Goal: Task Accomplishment & Management: Use online tool/utility

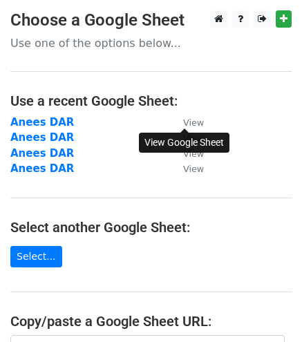
click at [190, 122] on small "View" at bounding box center [193, 122] width 21 height 10
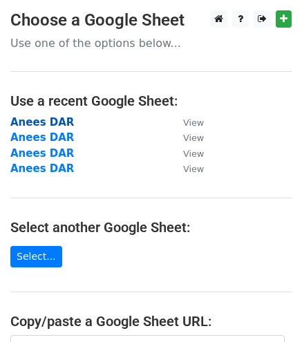
click at [32, 120] on strong "Anees DAR" at bounding box center [42, 122] width 64 height 12
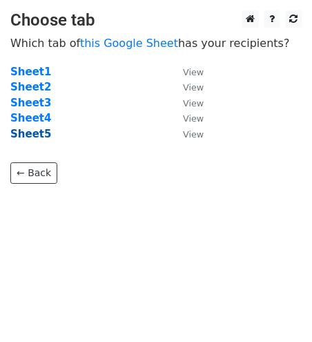
click at [32, 133] on strong "Sheet5" at bounding box center [30, 134] width 41 height 12
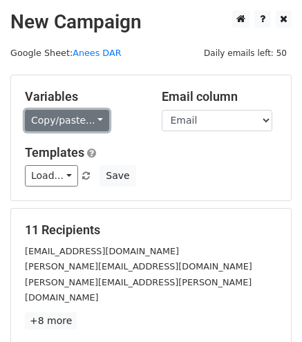
click at [85, 124] on link "Copy/paste..." at bounding box center [67, 120] width 84 height 21
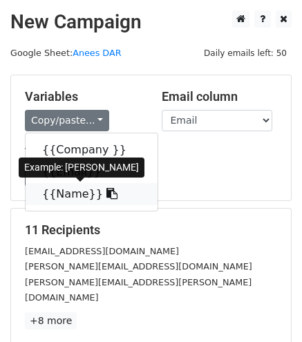
click at [66, 196] on link "{{Name}}" at bounding box center [92, 194] width 132 height 22
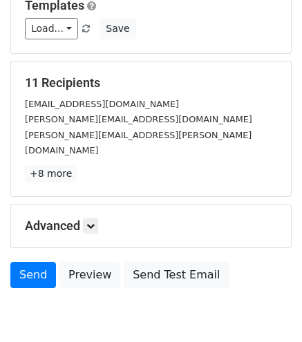
scroll to position [149, 0]
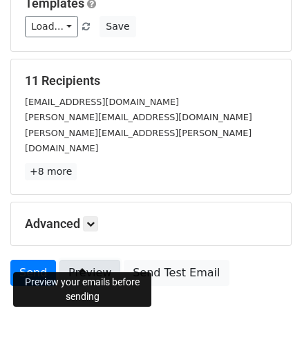
click at [70, 260] on link "Preview" at bounding box center [89, 273] width 61 height 26
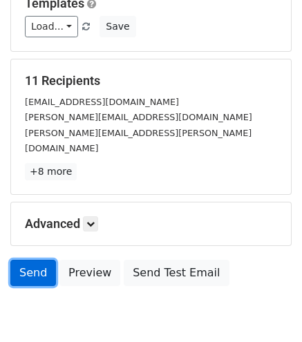
click at [28, 262] on link "Send" at bounding box center [33, 273] width 46 height 26
